Goal: Task Accomplishment & Management: Manage account settings

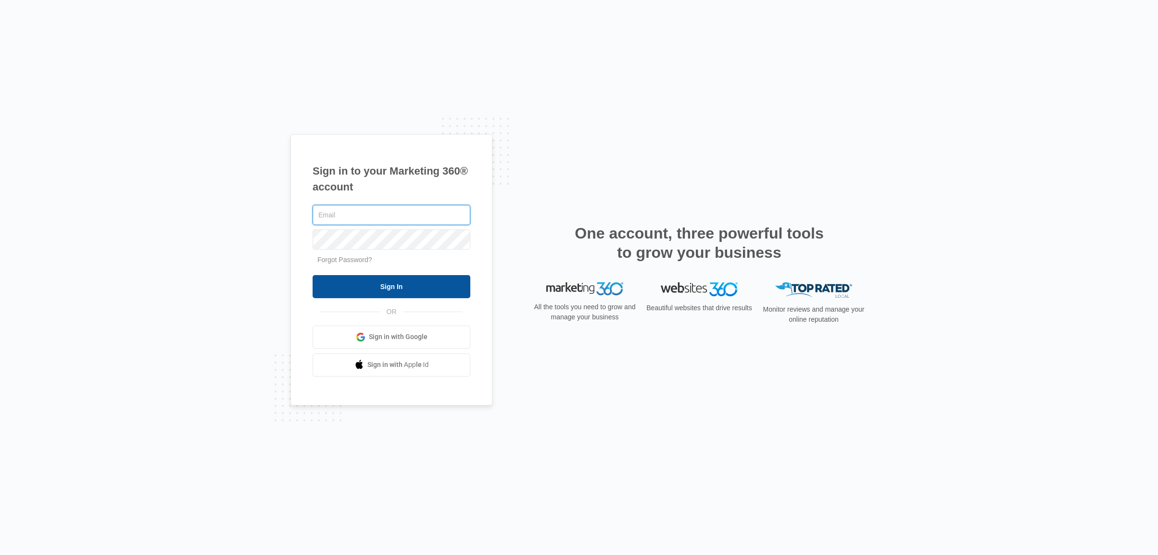
type input "[EMAIL_ADDRESS][DOMAIN_NAME]"
click at [416, 286] on input "Sign In" at bounding box center [392, 286] width 158 height 23
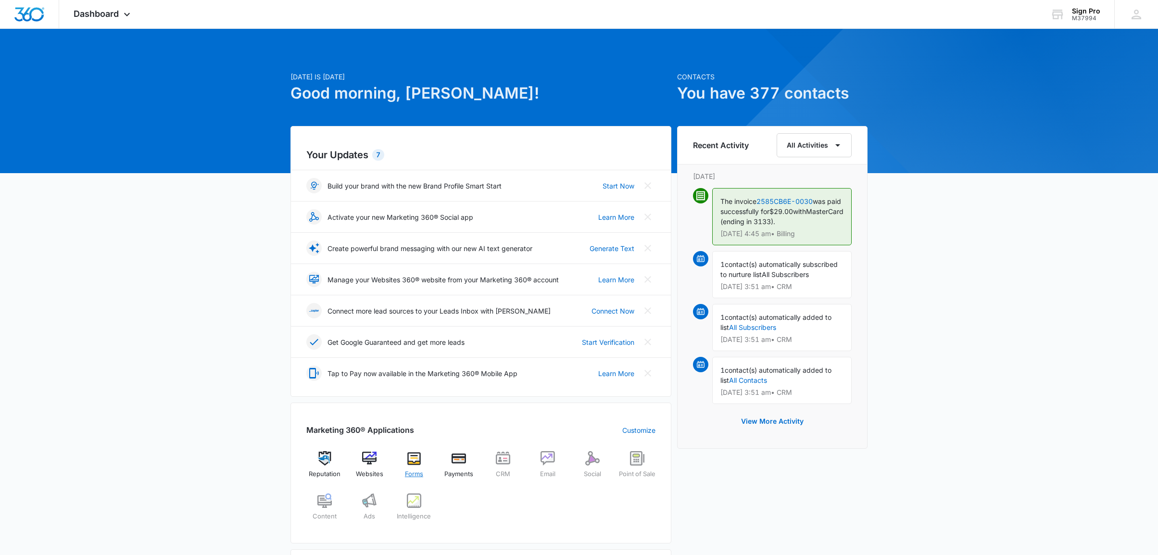
click at [416, 461] on img at bounding box center [414, 458] width 14 height 14
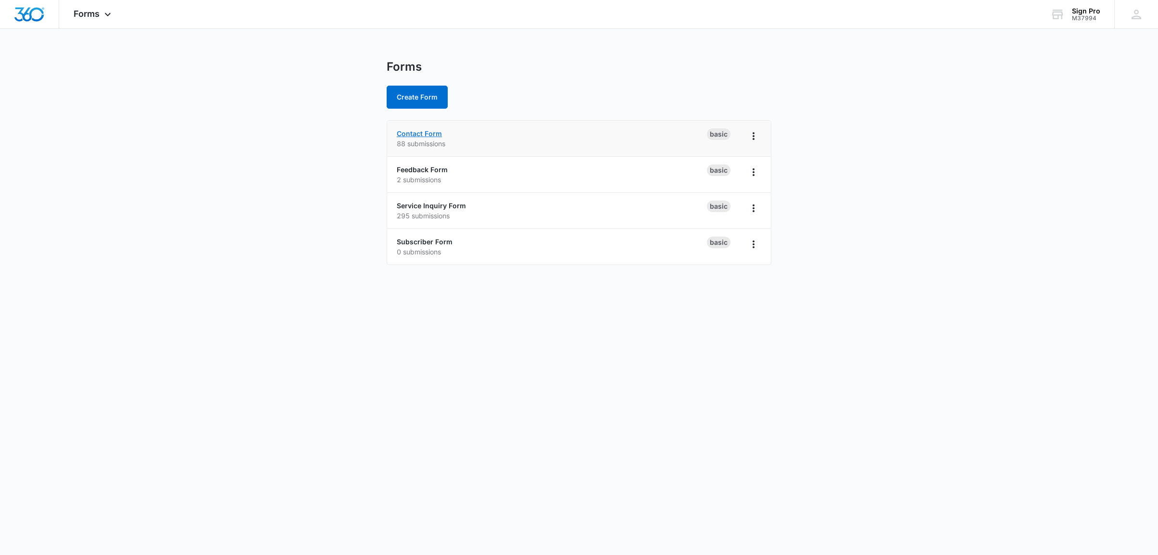
click at [415, 134] on link "Contact Form" at bounding box center [419, 133] width 45 height 8
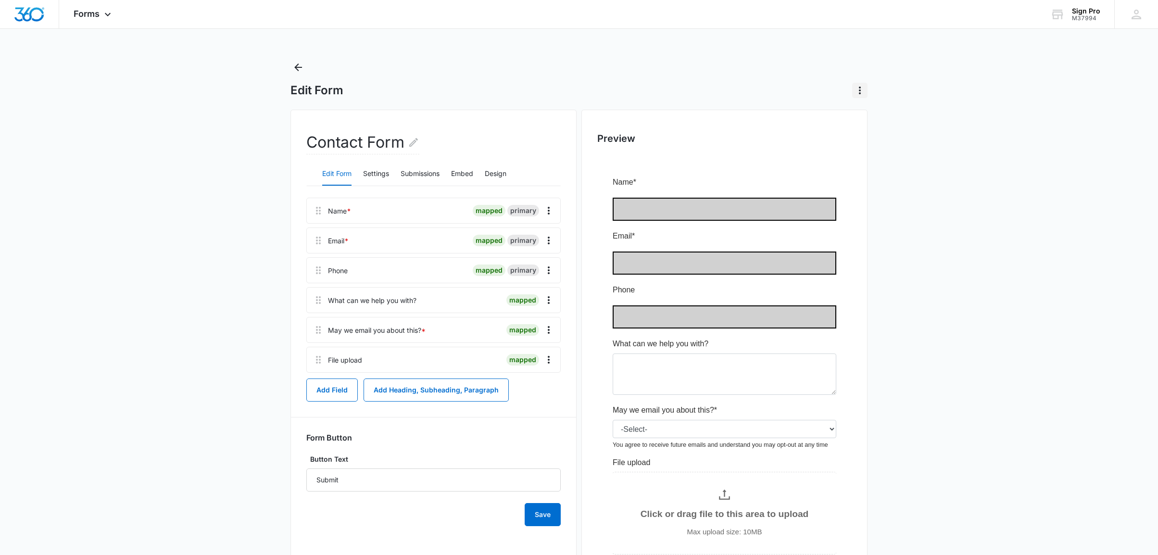
click at [859, 90] on icon "Actions" at bounding box center [860, 91] width 2 height 8
drag, startPoint x: 951, startPoint y: 75, endPoint x: 880, endPoint y: 69, distance: 71.5
click at [951, 75] on main "Edit Form Delete Form Contact Form Edit Form Settings Submissions Embed Design …" at bounding box center [579, 355] width 1158 height 591
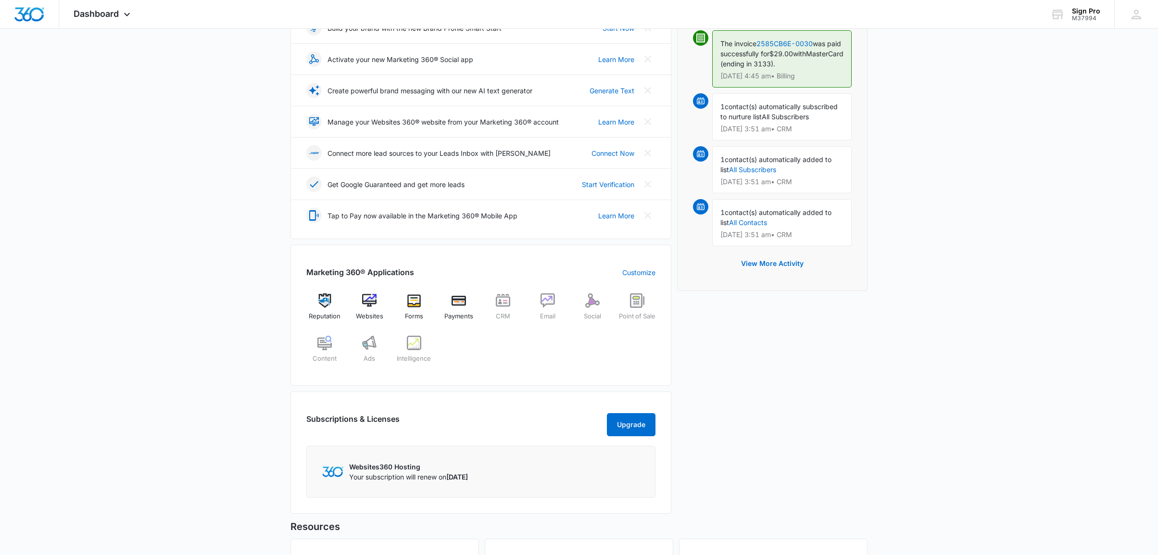
scroll to position [154, 0]
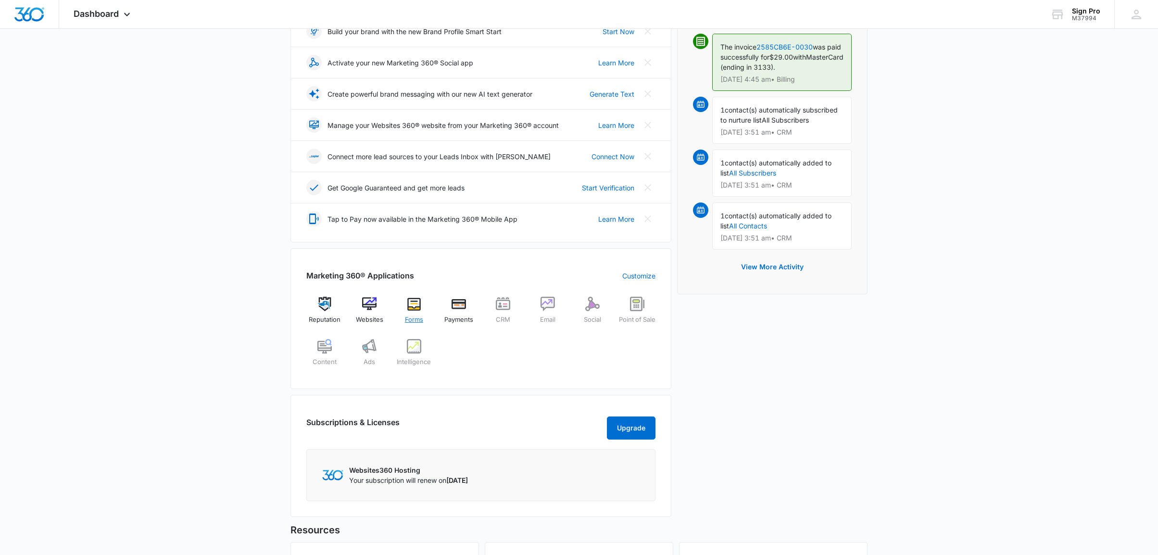
click at [412, 301] on img at bounding box center [414, 304] width 14 height 14
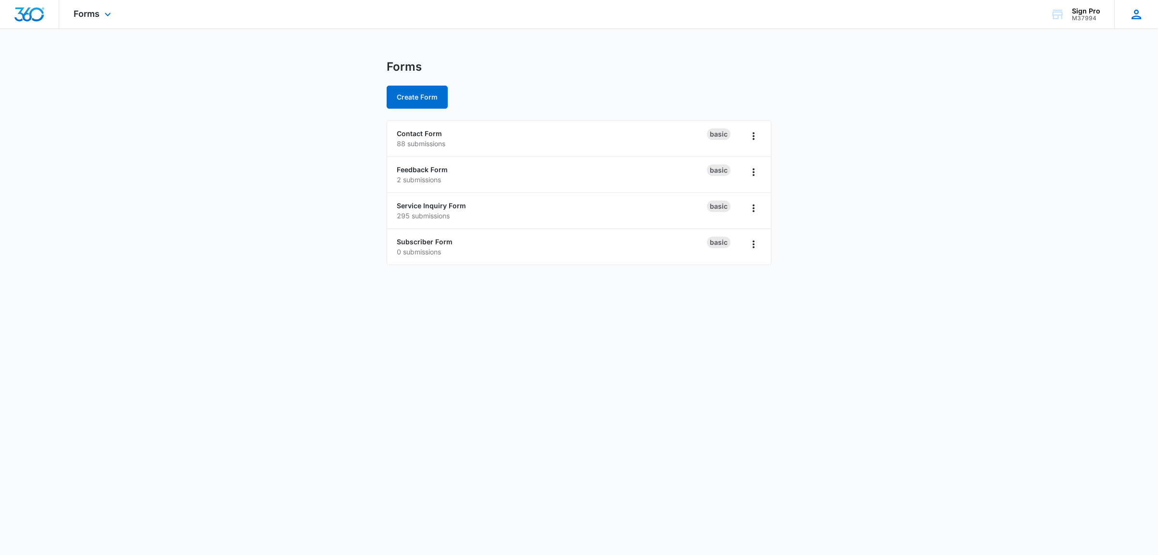
click at [1138, 13] on icon at bounding box center [1136, 14] width 14 height 14
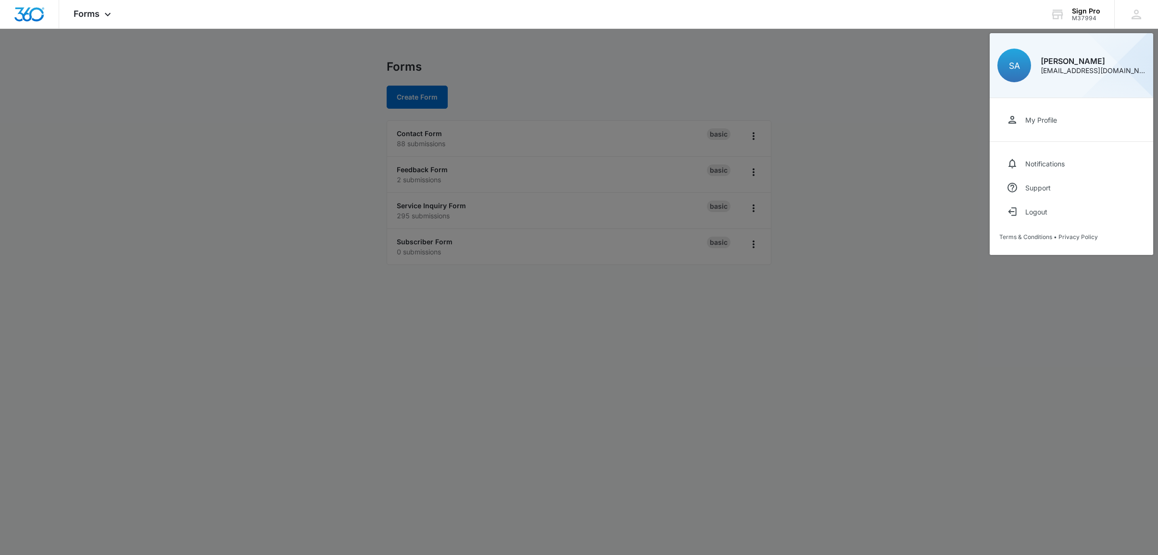
click at [858, 153] on div at bounding box center [579, 277] width 1158 height 555
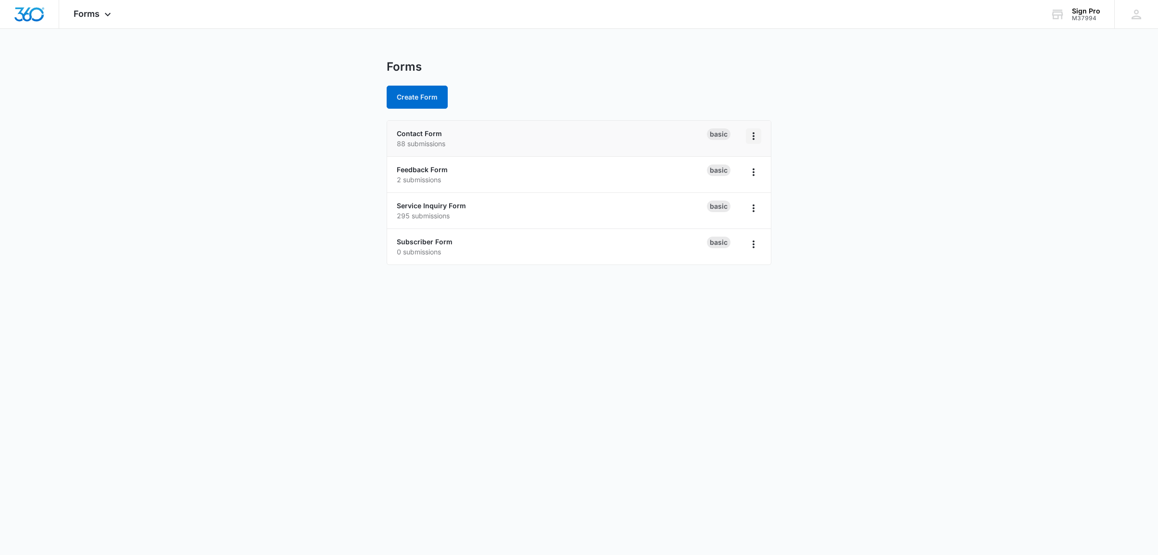
click at [751, 136] on icon "Overflow Menu" at bounding box center [754, 136] width 12 height 12
click at [838, 152] on main "Forms Create Form Contact Form 88 submissions Basic Feedback Form 2 submissions…" at bounding box center [579, 168] width 1158 height 217
click at [635, 136] on div "Contact Form 88 submissions" at bounding box center [552, 138] width 310 height 20
click at [412, 133] on link "Contact Form" at bounding box center [419, 133] width 45 height 8
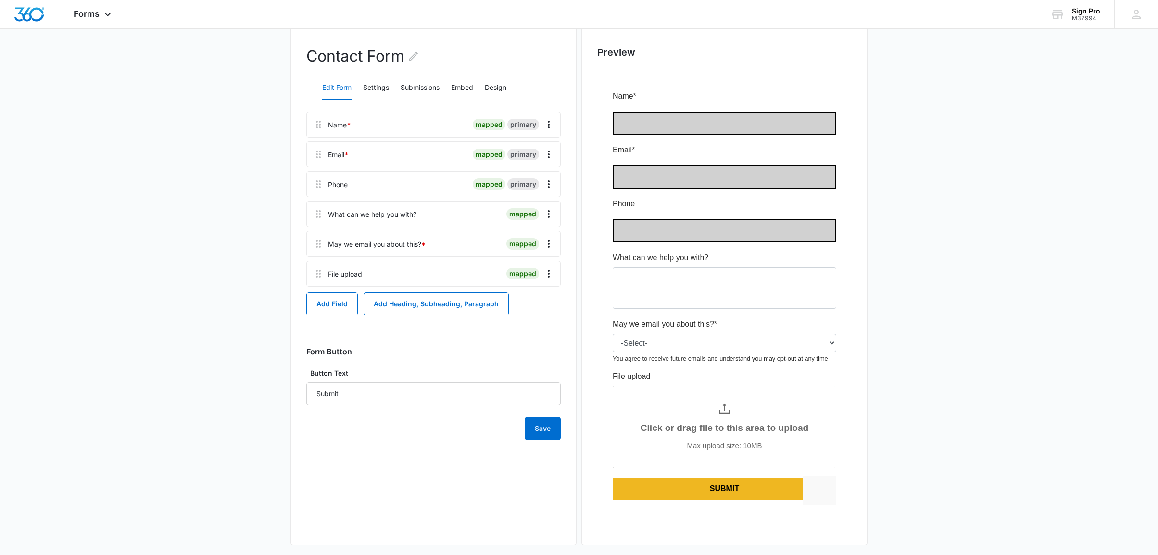
scroll to position [96, 0]
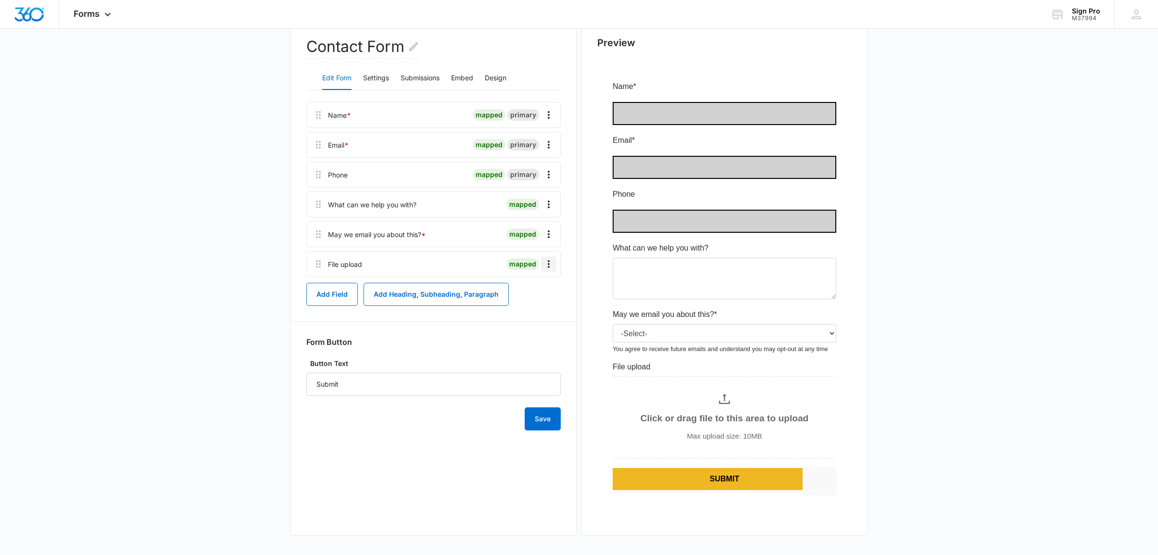
click at [549, 263] on icon "Overflow Menu" at bounding box center [549, 264] width 12 height 12
click at [532, 305] on div "Delete" at bounding box center [523, 305] width 20 height 7
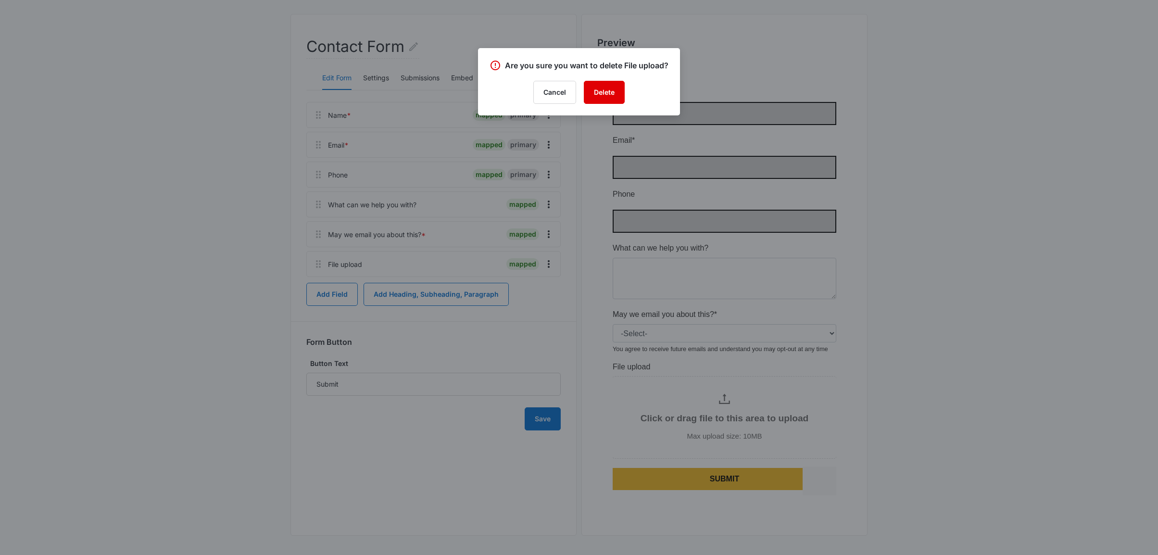
click at [606, 102] on button "Delete" at bounding box center [604, 92] width 41 height 23
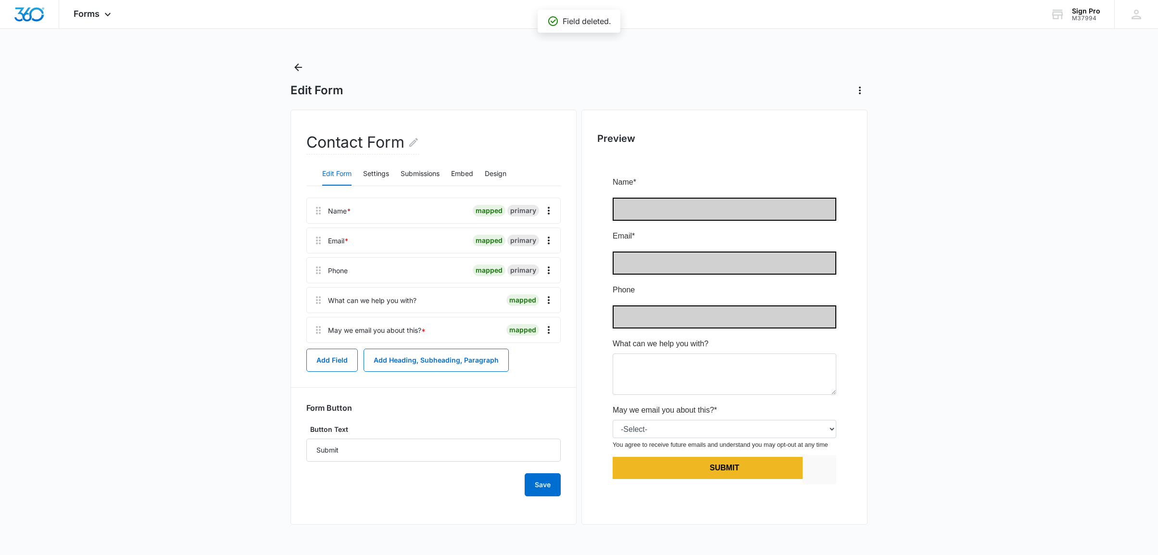
scroll to position [0, 0]
click at [547, 352] on div "Add Field Add Heading, Subheading, Paragraph" at bounding box center [433, 360] width 254 height 23
click at [551, 329] on icon "Overflow Menu" at bounding box center [549, 330] width 12 height 12
click at [531, 372] on div "Delete" at bounding box center [523, 371] width 20 height 7
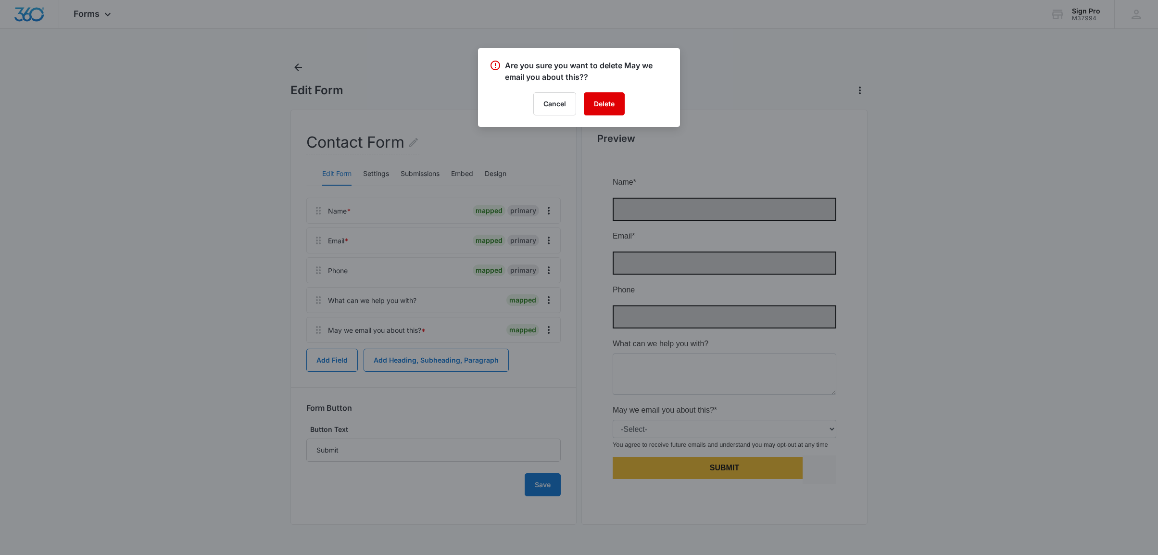
click at [610, 103] on button "Delete" at bounding box center [604, 103] width 41 height 23
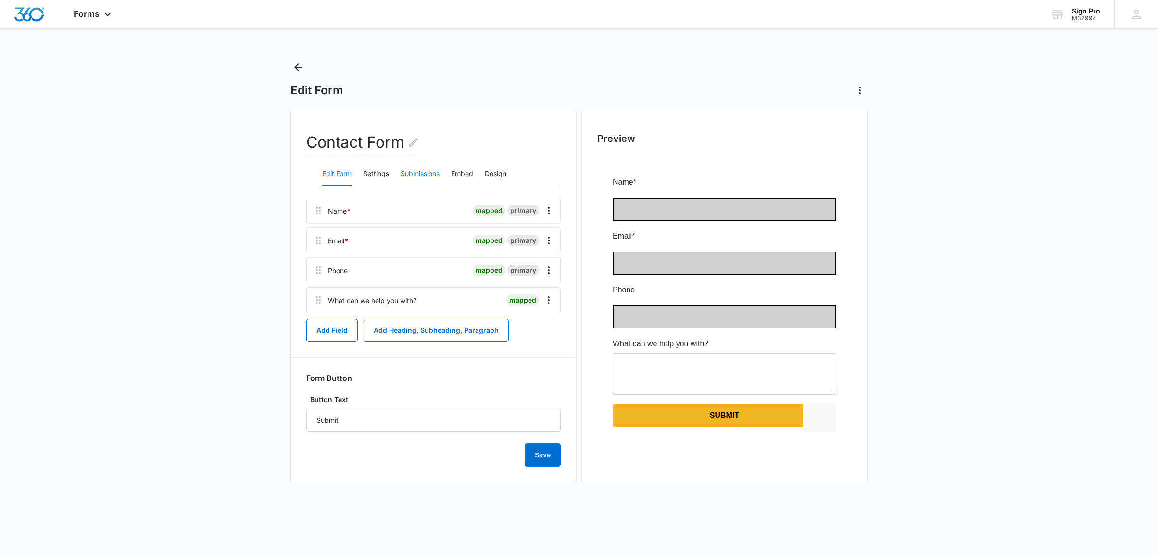
click at [425, 172] on button "Submissions" at bounding box center [419, 174] width 39 height 23
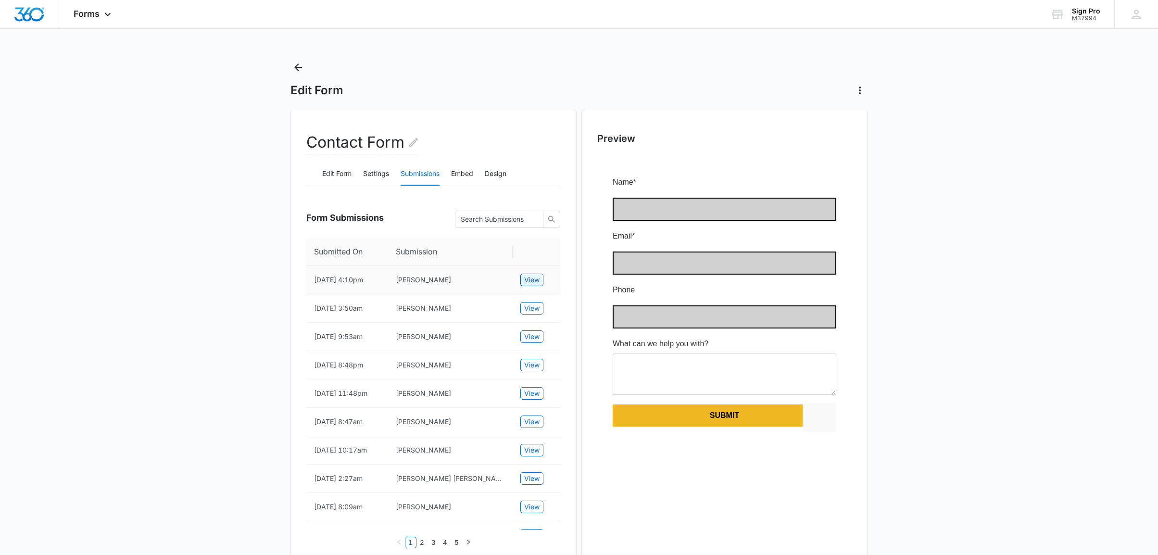
click at [534, 285] on span "View" at bounding box center [531, 280] width 15 height 11
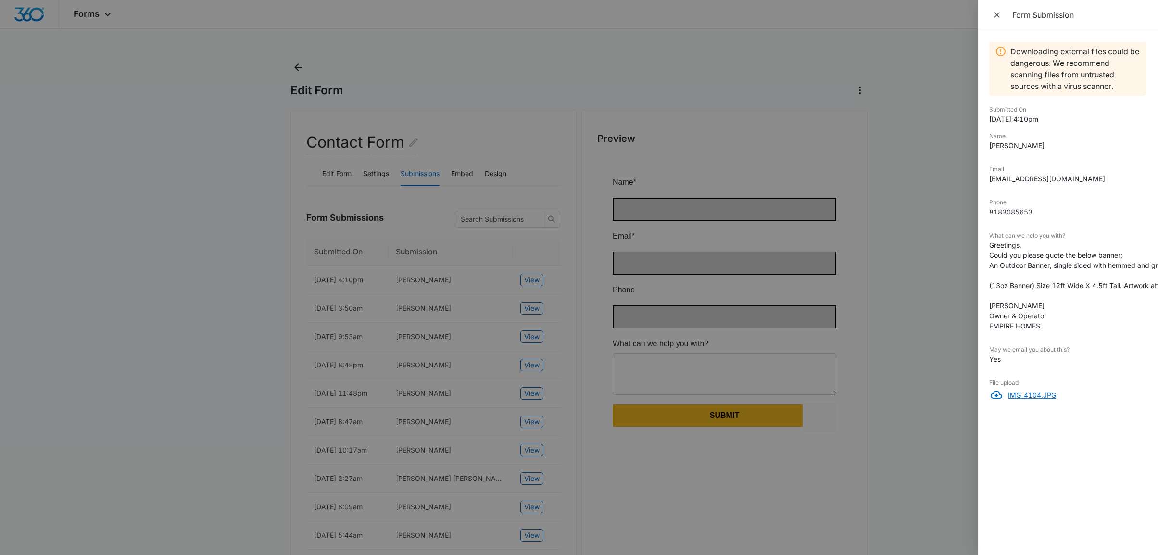
click at [1031, 400] on p "IMG_4104.JPG" at bounding box center [1077, 395] width 138 height 10
